Goal: Find specific page/section: Find specific page/section

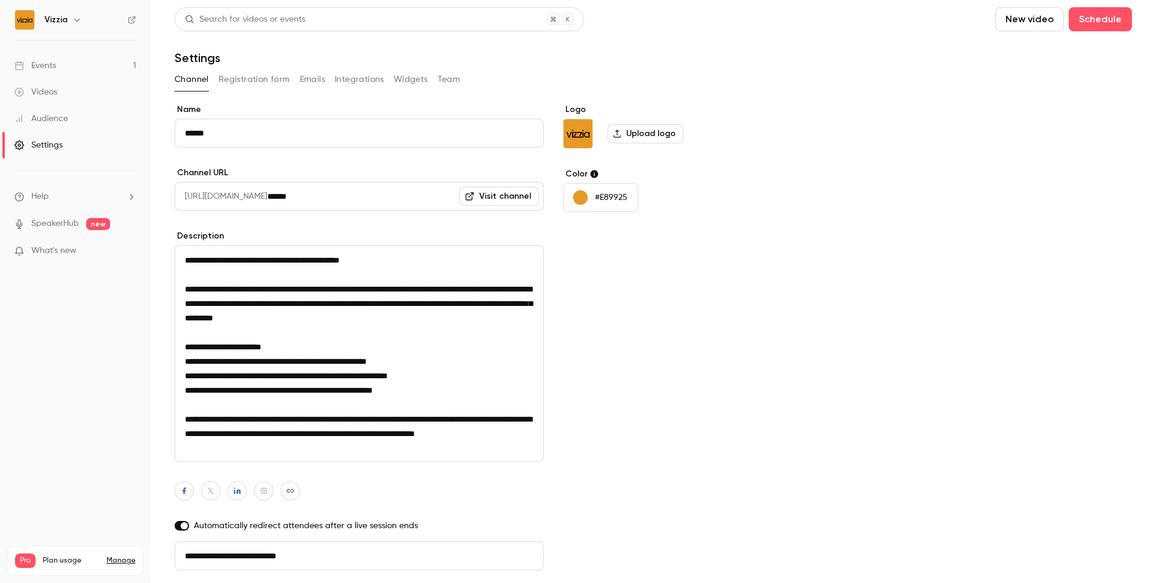
click at [90, 71] on link "Events 1" at bounding box center [75, 65] width 151 height 26
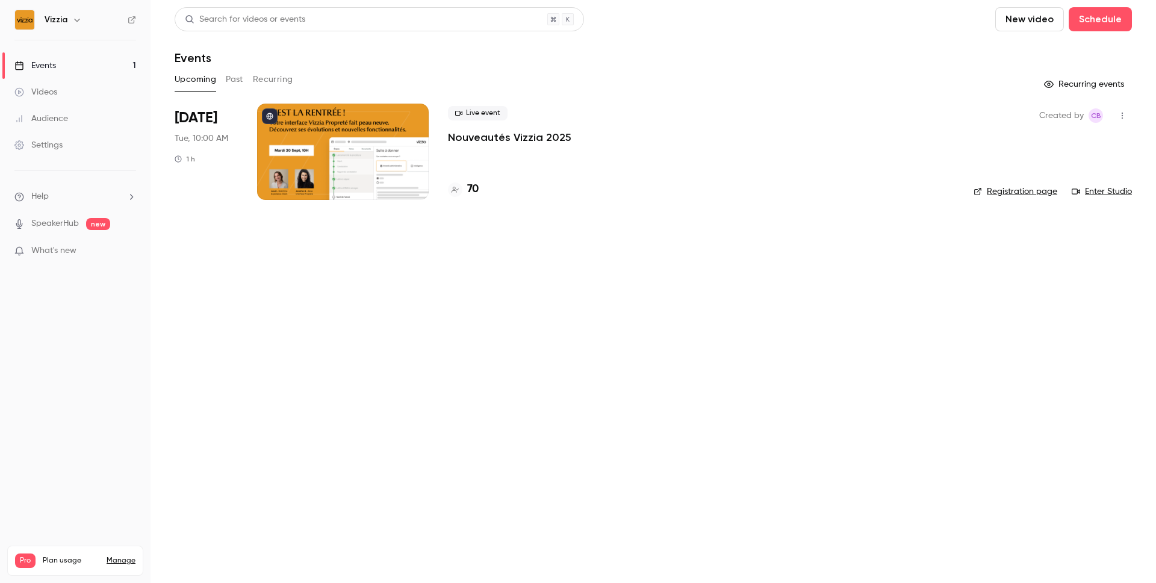
click at [358, 155] on div at bounding box center [343, 152] width 172 height 96
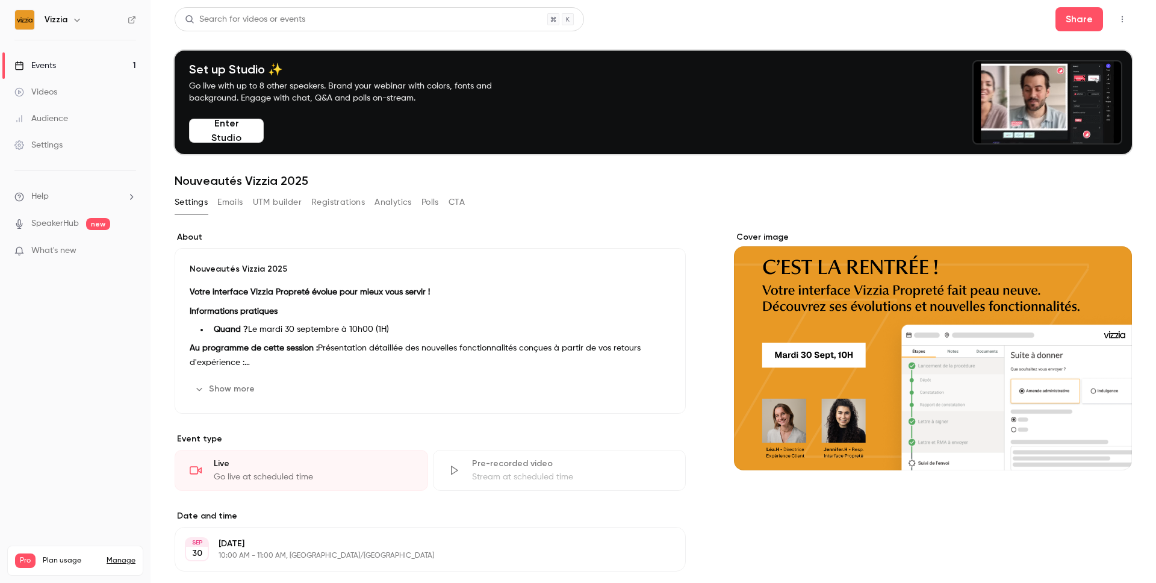
click at [241, 125] on button "Enter Studio" at bounding box center [226, 131] width 75 height 24
